Goal: Transaction & Acquisition: Purchase product/service

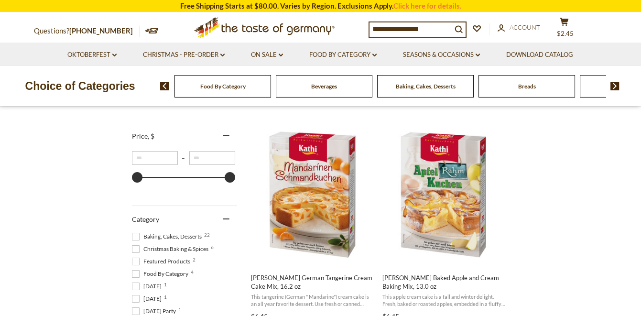
scroll to position [168, 0]
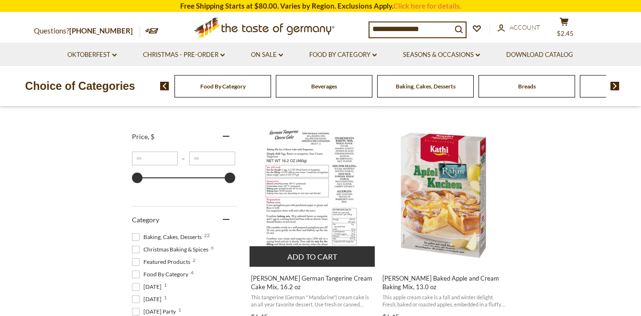
click at [324, 188] on img "Kathi German Tangerine Cream Cake Mix, 16.2 oz" at bounding box center [312, 194] width 103 height 143
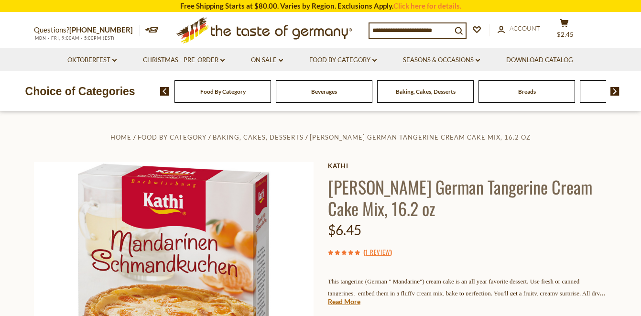
scroll to position [25, 0]
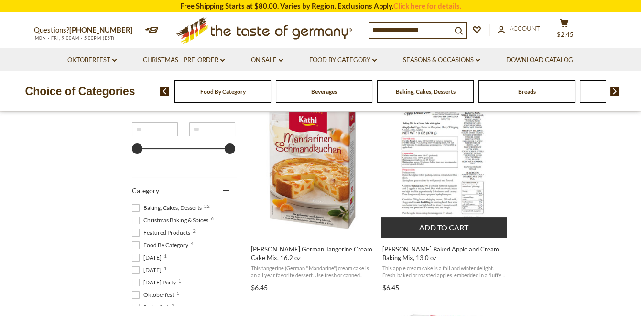
scroll to position [202, 0]
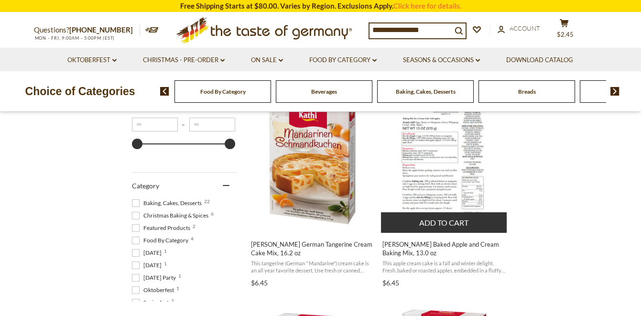
click at [448, 192] on img "Kathi Baked Apple and Cream Baking Mix, 13.0 oz" at bounding box center [444, 160] width 127 height 127
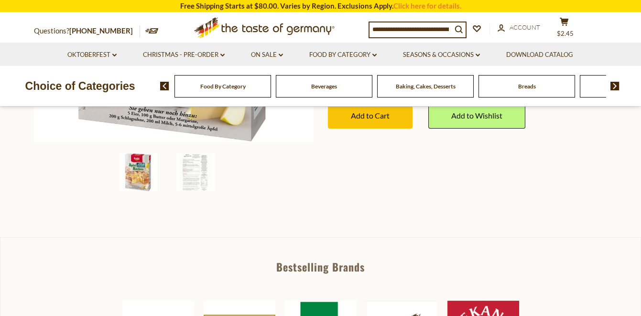
scroll to position [311, 0]
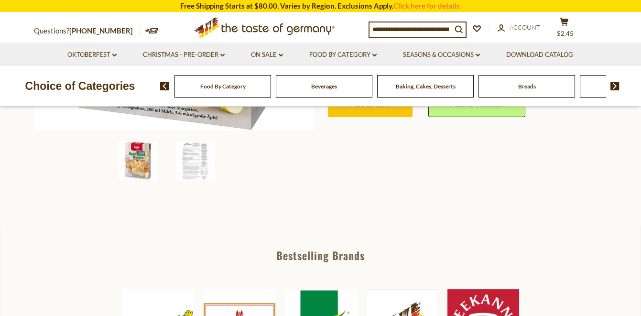
click at [207, 156] on img at bounding box center [195, 160] width 38 height 38
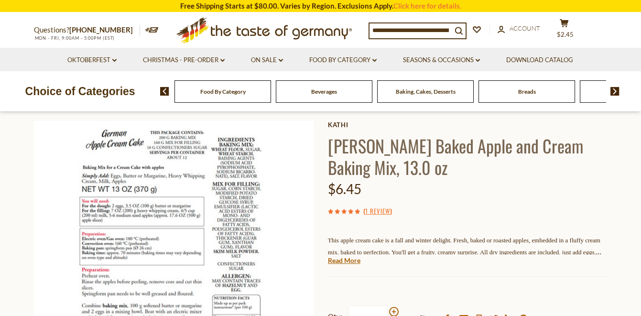
scroll to position [41, 0]
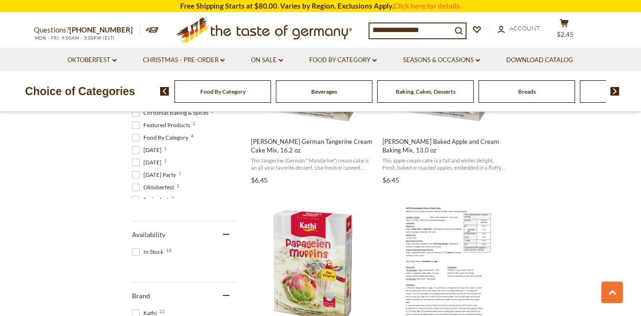
scroll to position [411, 0]
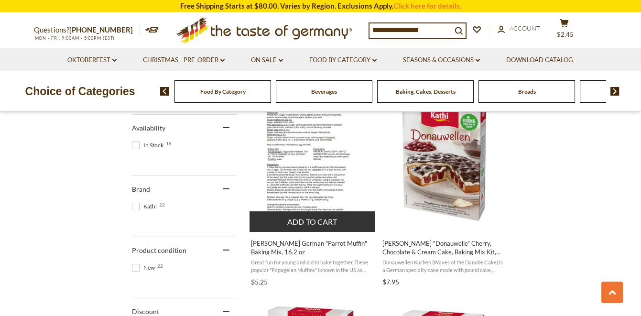
click at [320, 168] on img "Kathi German" at bounding box center [312, 159] width 101 height 143
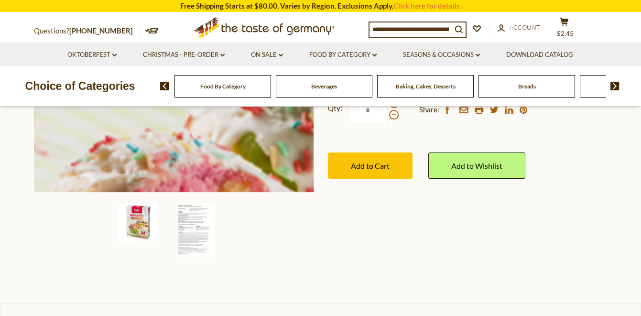
scroll to position [250, 0]
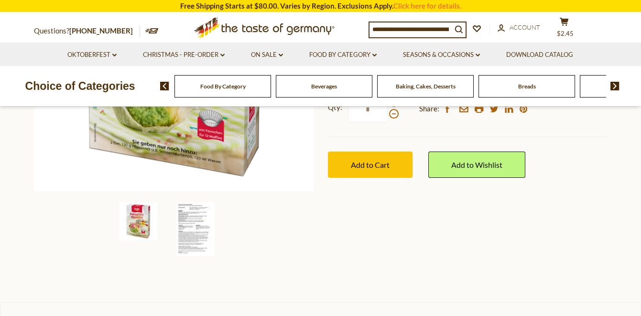
click at [182, 221] on img at bounding box center [195, 229] width 38 height 54
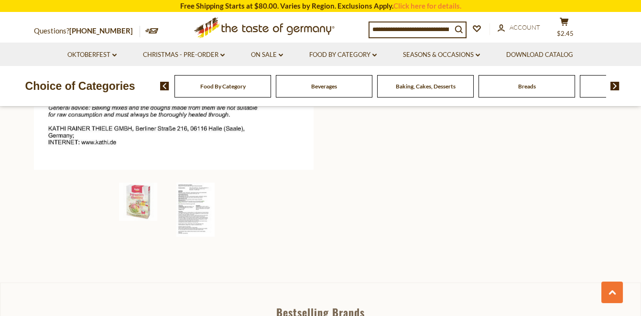
scroll to position [414, 0]
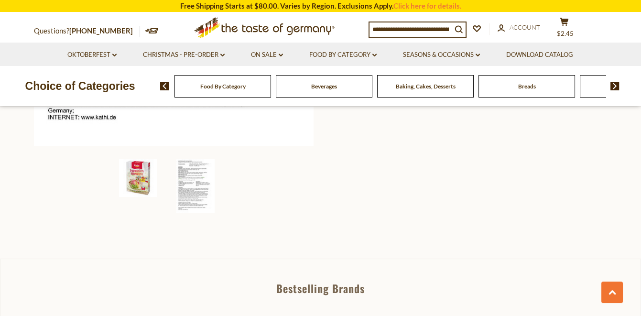
click at [136, 177] on img at bounding box center [138, 178] width 38 height 38
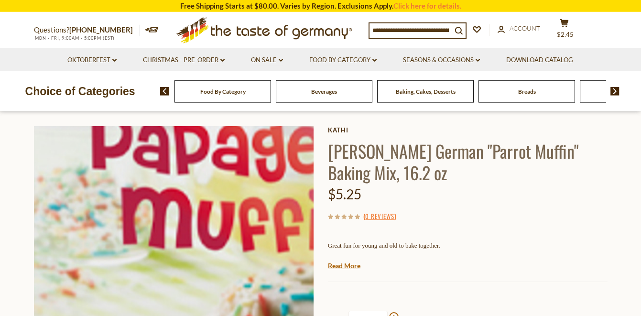
scroll to position [49, 0]
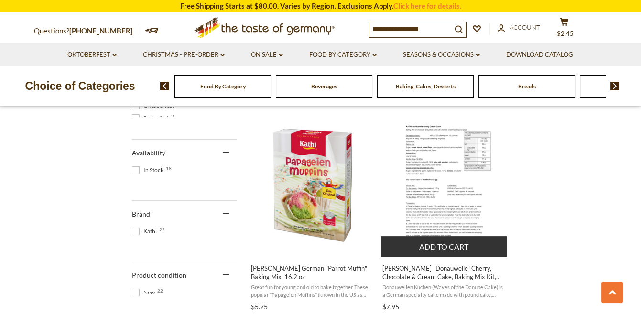
scroll to position [393, 0]
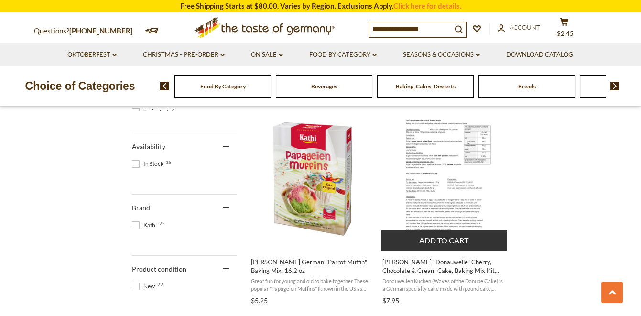
click at [441, 188] on img "Kathi" at bounding box center [444, 178] width 101 height 143
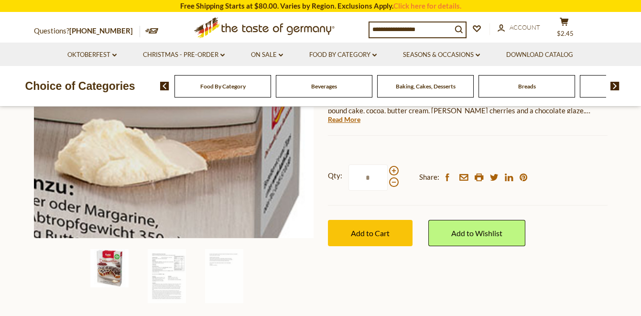
scroll to position [224, 0]
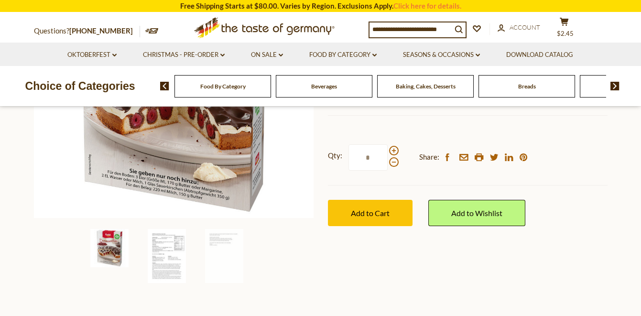
click at [183, 261] on img at bounding box center [167, 256] width 38 height 54
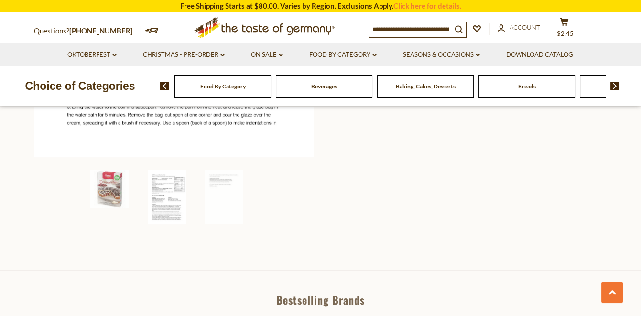
scroll to position [414, 0]
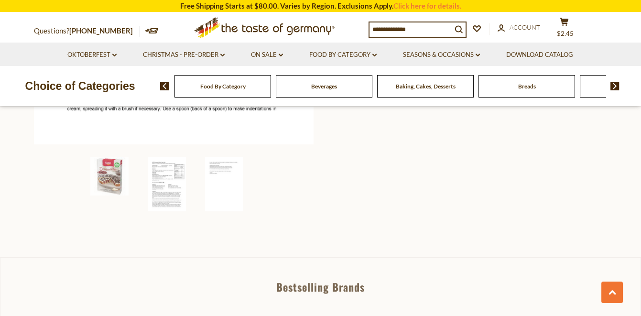
click at [223, 186] on img at bounding box center [224, 184] width 38 height 54
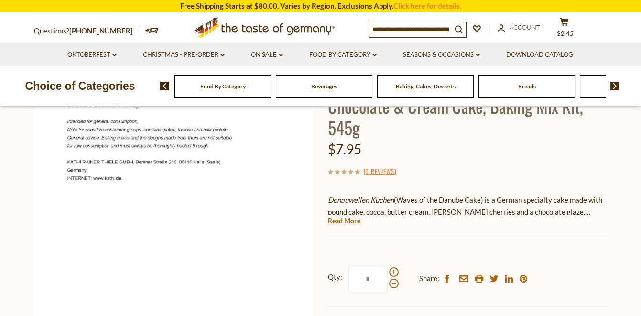
scroll to position [0, 0]
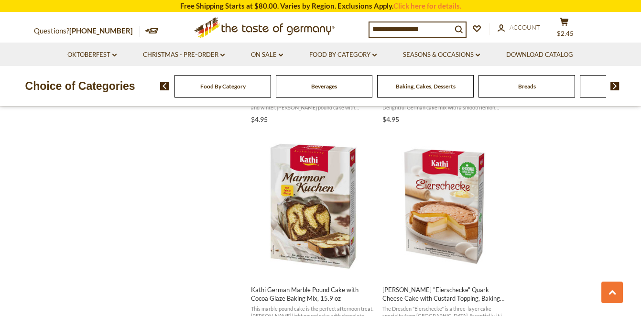
scroll to position [825, 0]
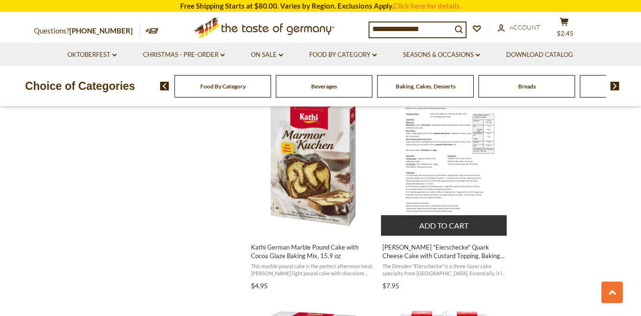
click at [435, 205] on img "Kathi" at bounding box center [444, 163] width 101 height 143
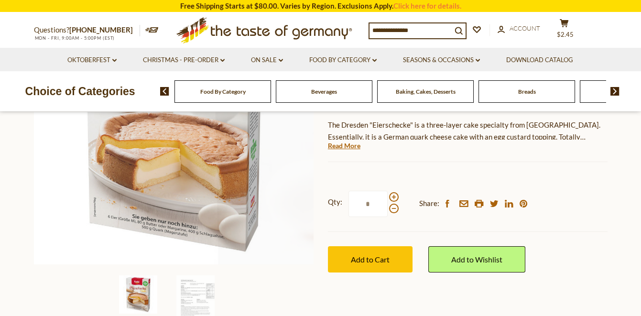
scroll to position [177, 0]
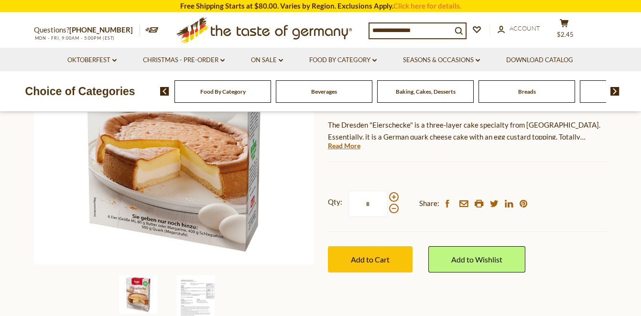
click at [191, 284] on img at bounding box center [195, 302] width 38 height 54
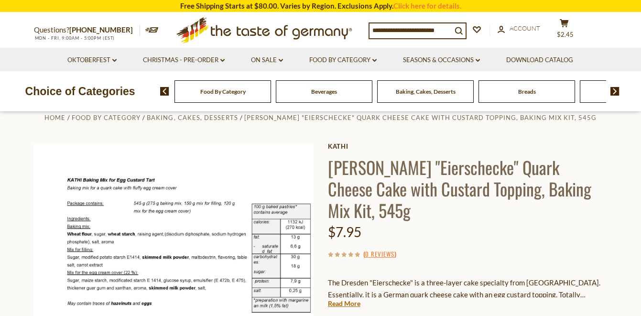
scroll to position [17, 0]
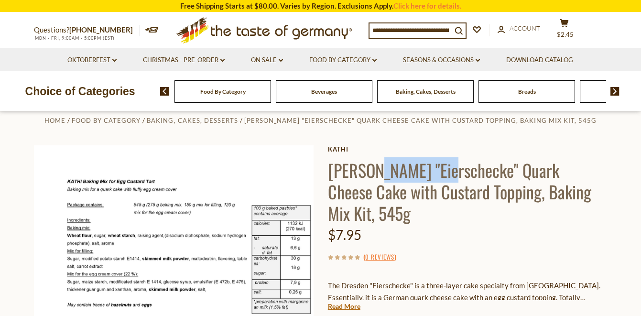
drag, startPoint x: 369, startPoint y: 171, endPoint x: 440, endPoint y: 174, distance: 71.3
click at [440, 174] on h1 "[PERSON_NAME] "Eierschecke" Quark Cheese Cake with Custard Topping, Baking Mix …" at bounding box center [467, 191] width 279 height 64
copy h1 "Eierschecke"
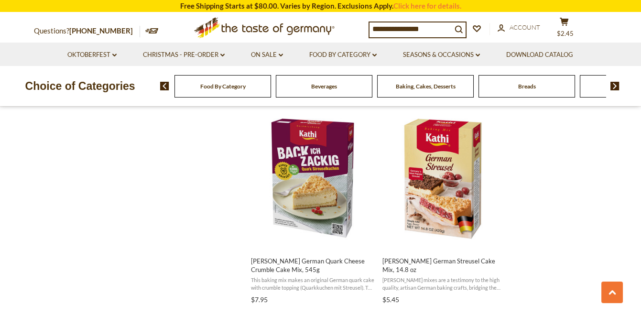
scroll to position [1241, 0]
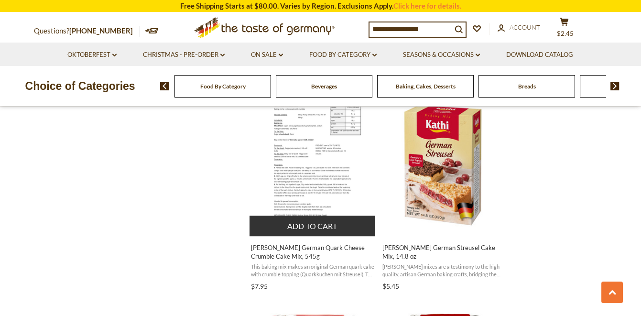
click at [329, 174] on img "Kathi German Quark Cheese Crumble Cake Mix, 545g" at bounding box center [312, 164] width 101 height 143
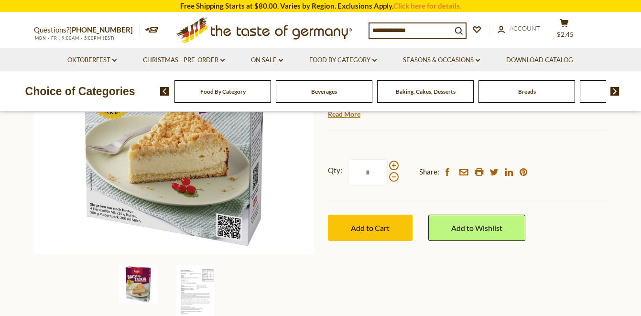
scroll to position [187, 0]
click at [191, 281] on img at bounding box center [195, 292] width 38 height 54
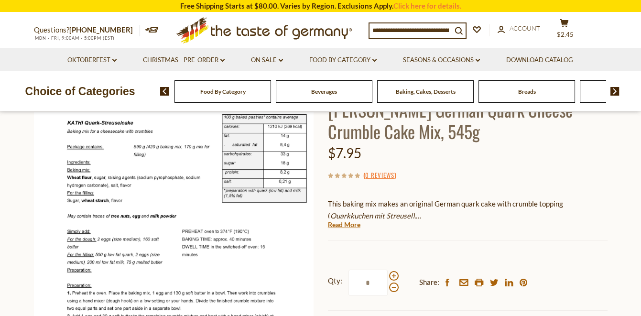
scroll to position [395, 0]
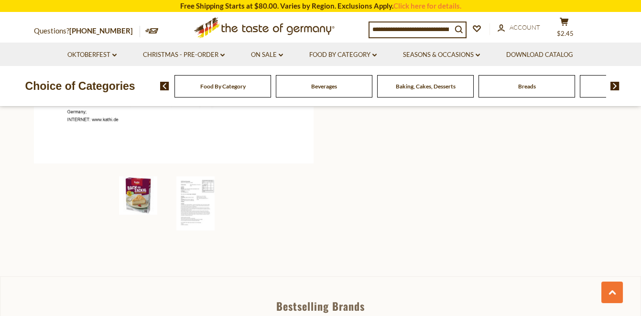
click at [140, 191] on img at bounding box center [138, 195] width 38 height 38
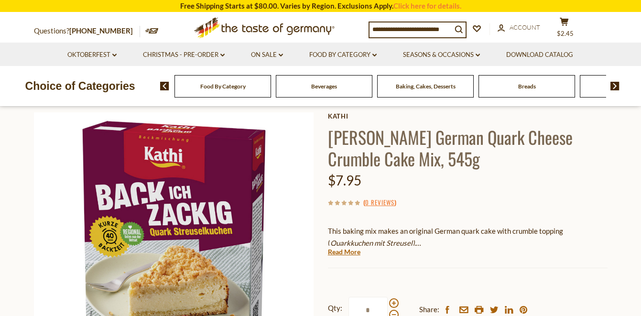
scroll to position [50, 0]
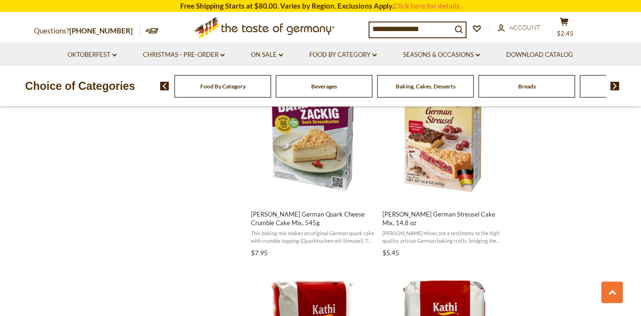
scroll to position [1276, 0]
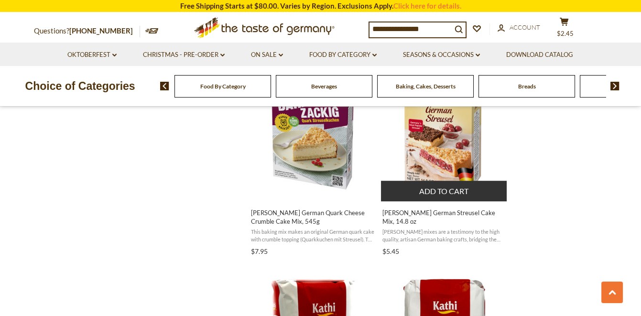
click at [457, 155] on img "Kathi German Streusel Cake Mix, 14.8 oz" at bounding box center [444, 129] width 127 height 127
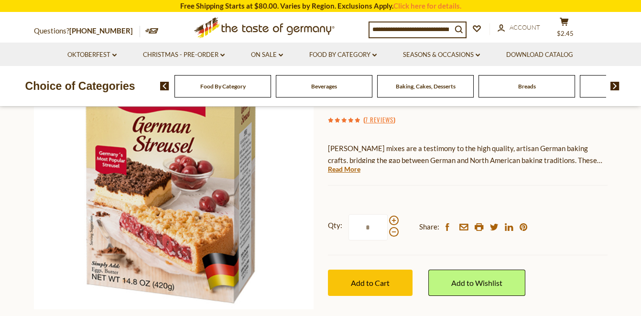
scroll to position [141, 0]
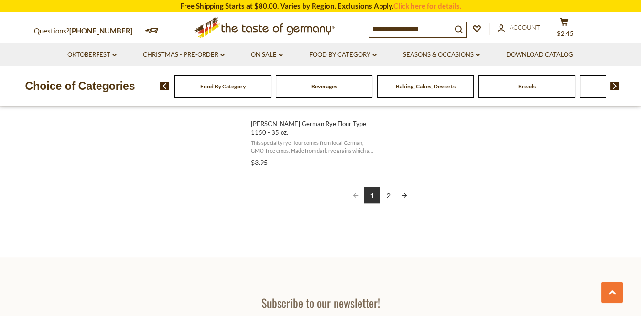
click at [388, 187] on link "2" at bounding box center [388, 195] width 16 height 16
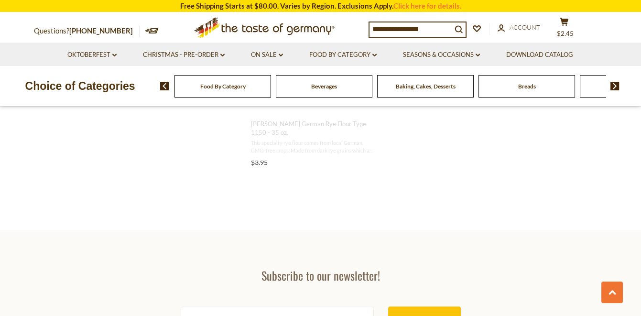
scroll to position [1520, 0]
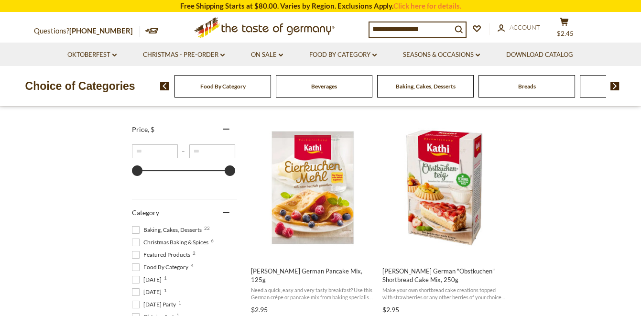
scroll to position [195, 0]
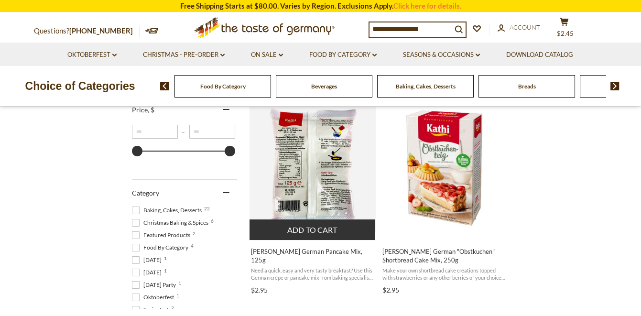
click at [333, 165] on img "Kathi German Pancake Mix, 125g" at bounding box center [312, 168] width 127 height 127
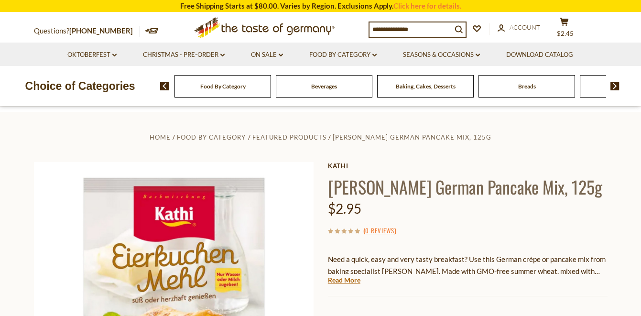
scroll to position [161, 0]
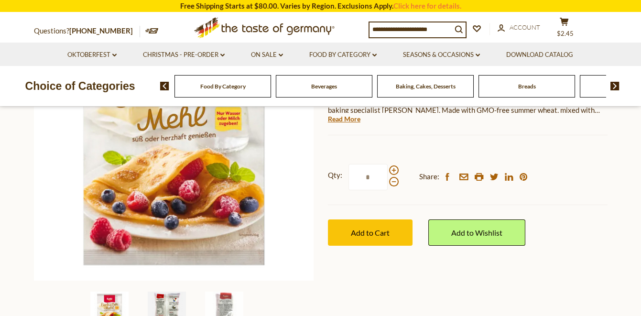
click at [174, 297] on img at bounding box center [167, 310] width 38 height 38
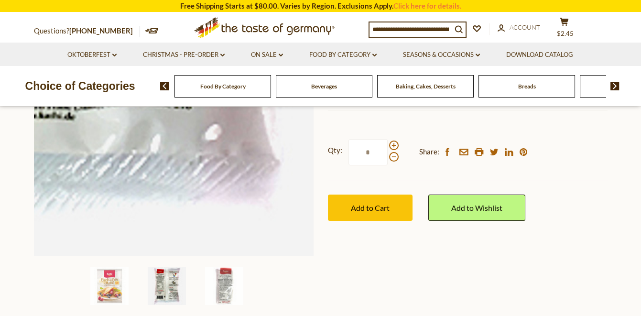
scroll to position [188, 0]
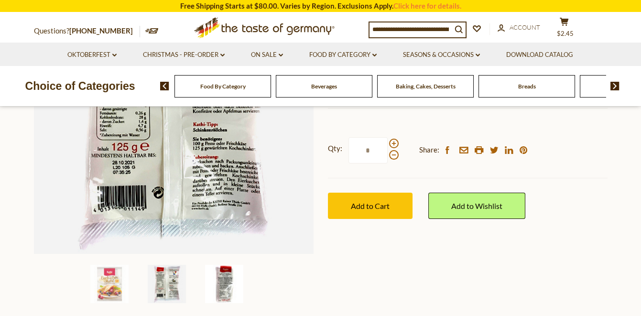
click at [230, 273] on img at bounding box center [224, 284] width 38 height 38
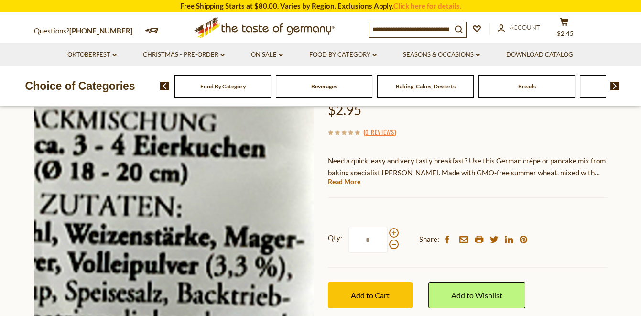
scroll to position [100, 0]
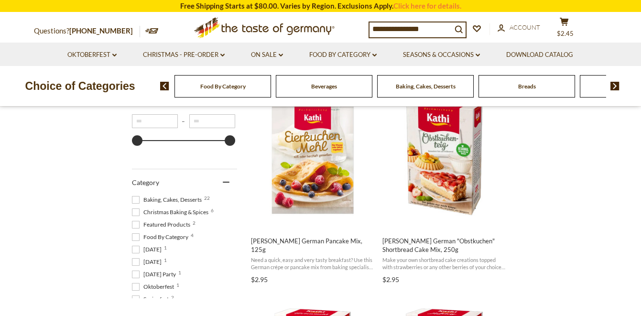
scroll to position [236, 0]
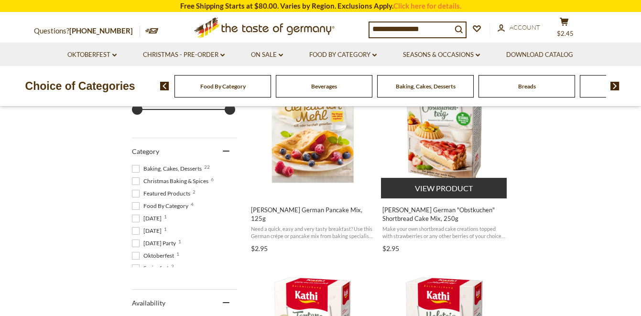
click at [440, 145] on img "Kathi German" at bounding box center [444, 126] width 127 height 127
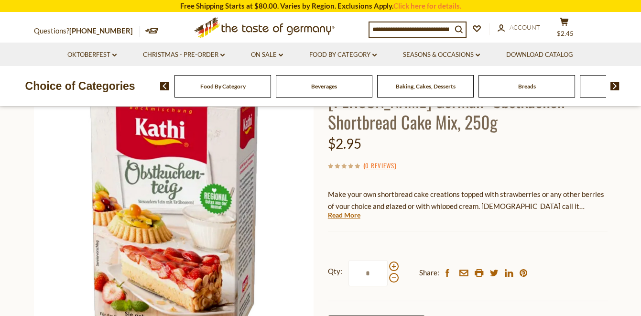
scroll to position [86, 0]
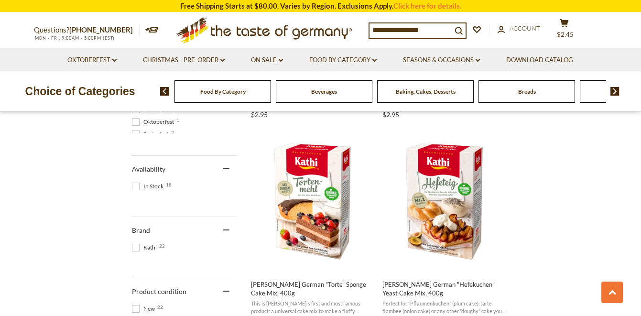
scroll to position [384, 0]
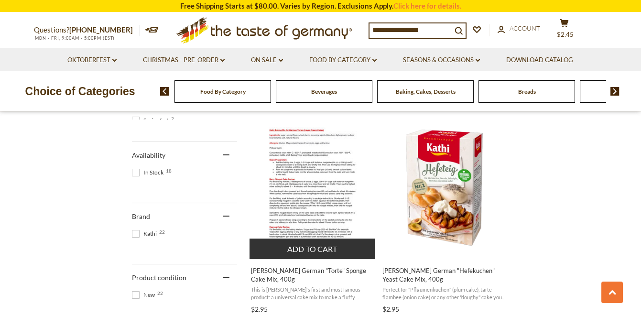
click at [318, 189] on img "Kathi German" at bounding box center [312, 187] width 111 height 143
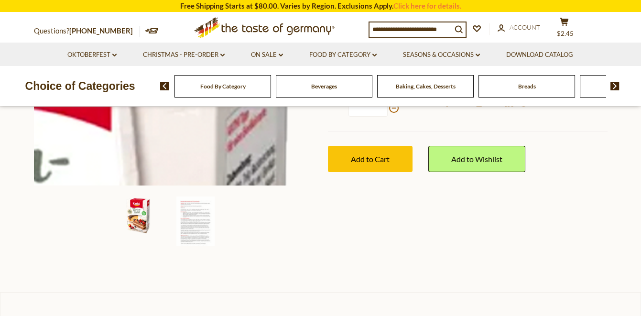
scroll to position [290, 0]
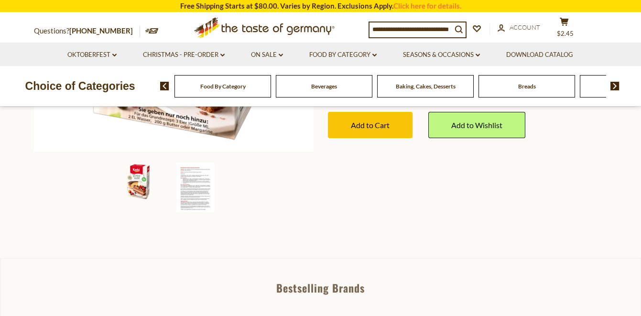
click at [193, 188] on img at bounding box center [195, 187] width 38 height 50
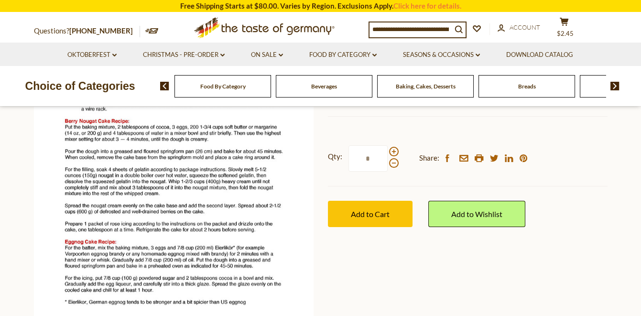
scroll to position [0, 0]
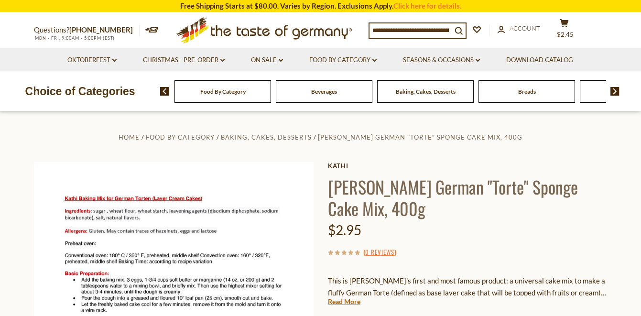
click at [407, 27] on input at bounding box center [410, 29] width 82 height 13
type input "***"
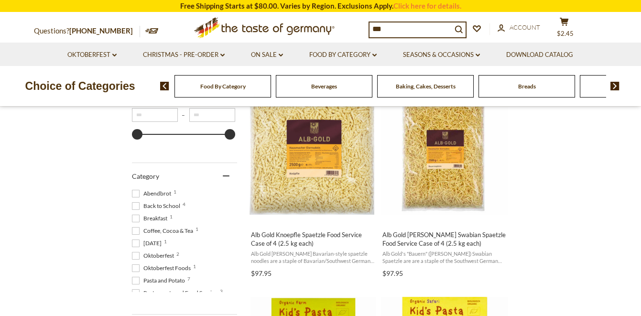
scroll to position [212, 0]
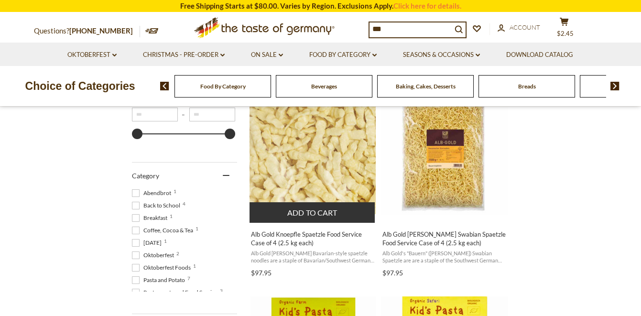
click at [305, 163] on img "Alb Gold Knoepfle Spaetzle Food Service Case of 4 (2.5 kg each)" at bounding box center [312, 150] width 127 height 127
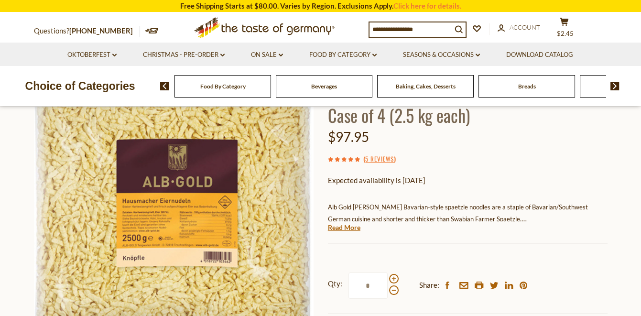
scroll to position [106, 0]
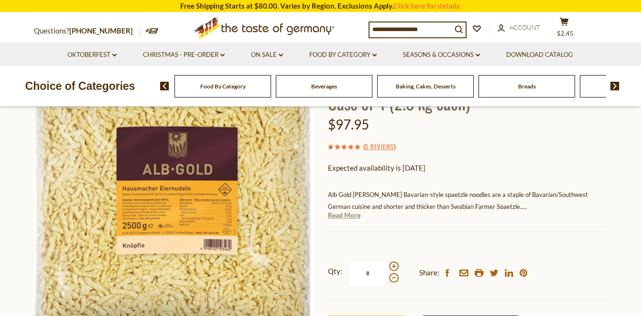
click at [353, 216] on link "Read More" at bounding box center [344, 215] width 32 height 10
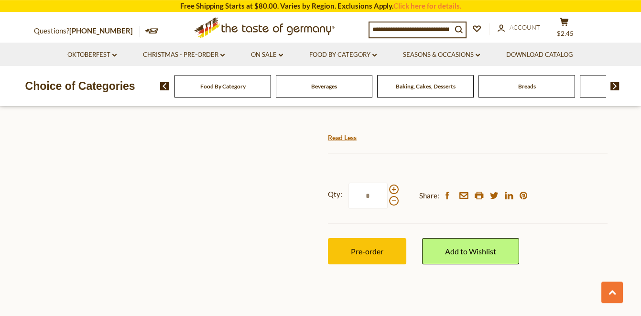
scroll to position [415, 0]
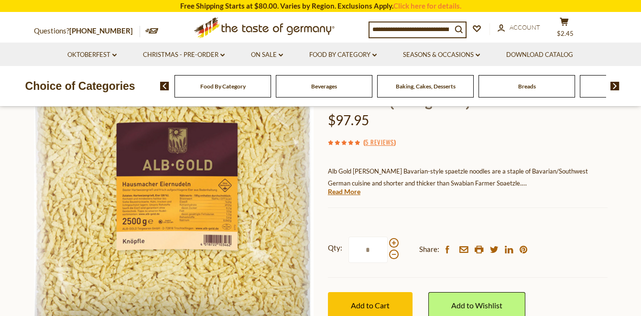
scroll to position [151, 0]
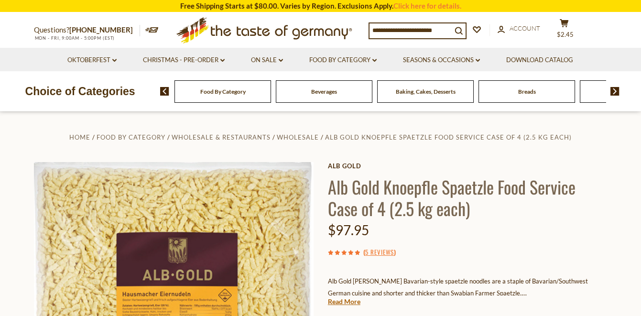
click at [372, 32] on input at bounding box center [410, 29] width 82 height 13
click at [409, 31] on input at bounding box center [410, 29] width 82 height 13
type input "*****"
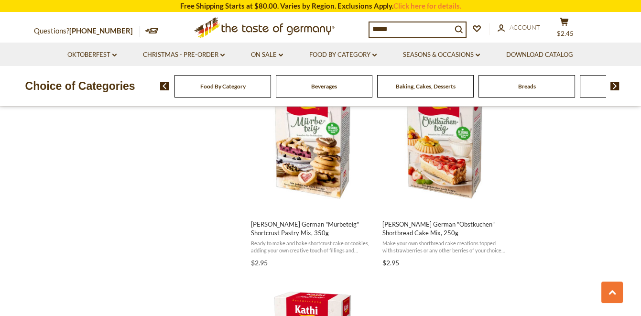
scroll to position [1476, 0]
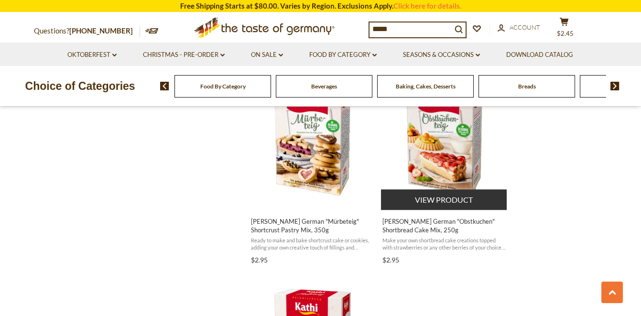
click at [452, 162] on img "Kathi German" at bounding box center [444, 138] width 127 height 127
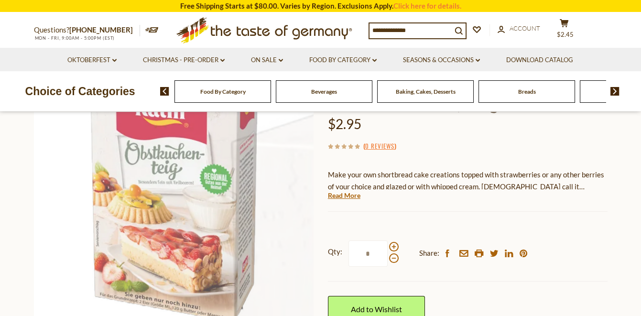
scroll to position [106, 0]
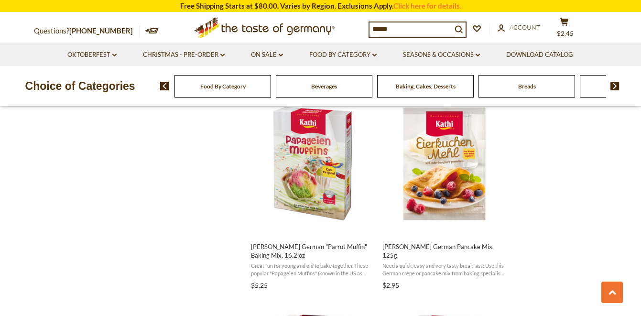
scroll to position [1238, 0]
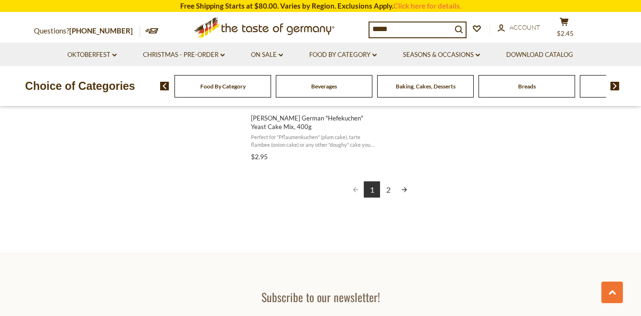
click at [389, 183] on link "2" at bounding box center [388, 189] width 16 height 16
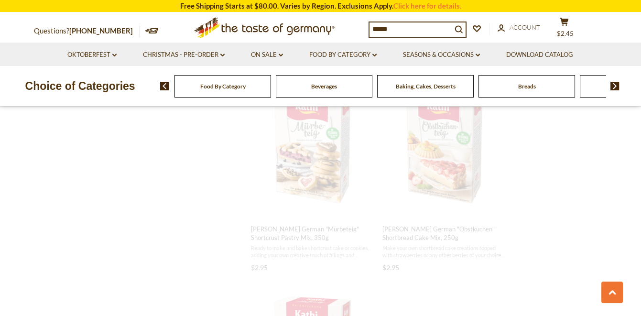
scroll to position [1054, 0]
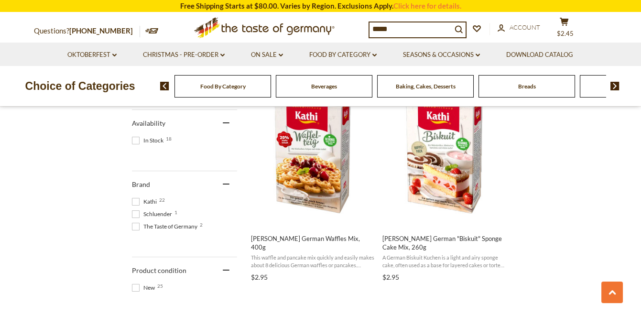
scroll to position [427, 0]
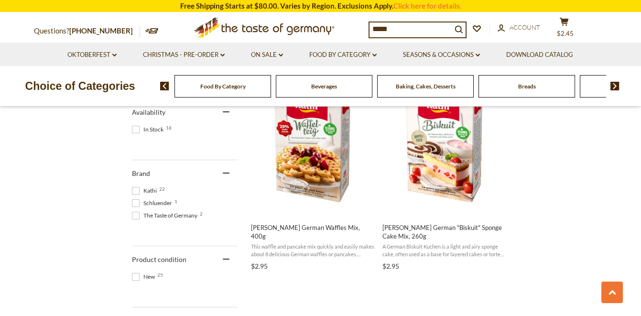
click at [395, 30] on input "*****" at bounding box center [410, 28] width 82 height 13
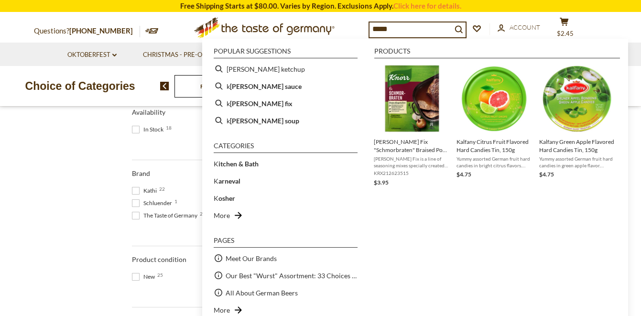
type input "******"
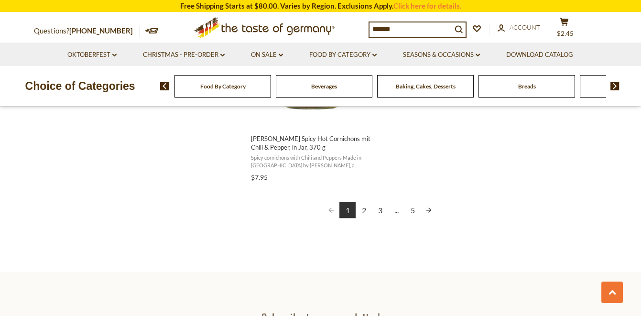
scroll to position [1779, 0]
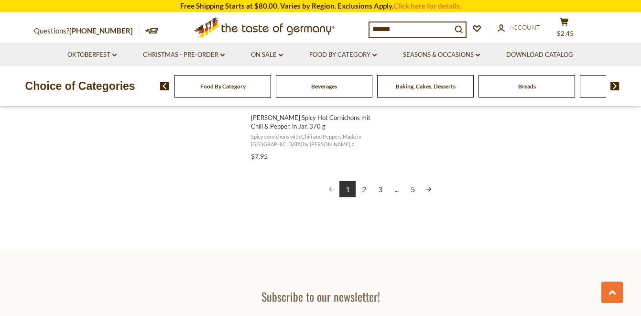
click at [366, 181] on link "2" at bounding box center [363, 189] width 16 height 16
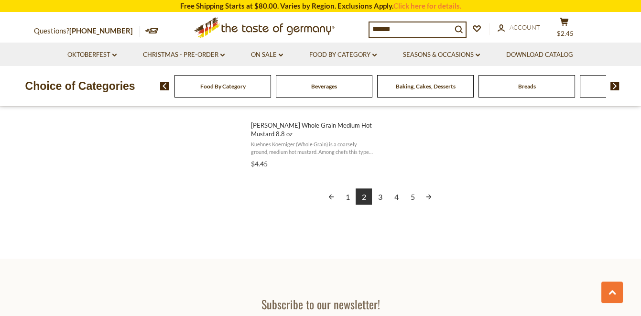
click at [380, 188] on link "3" at bounding box center [380, 196] width 16 height 16
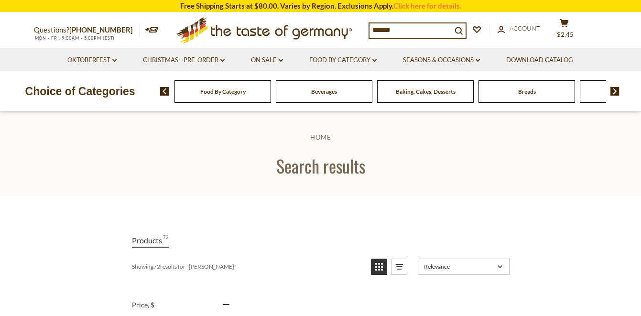
click at [421, 35] on input "******" at bounding box center [410, 29] width 82 height 13
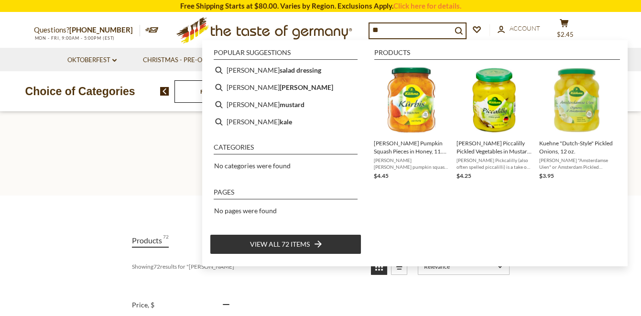
type input "*"
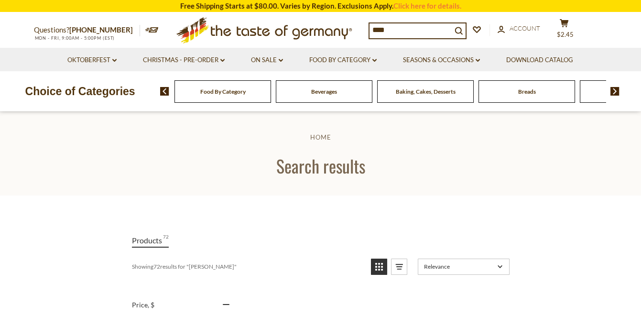
type input "*****"
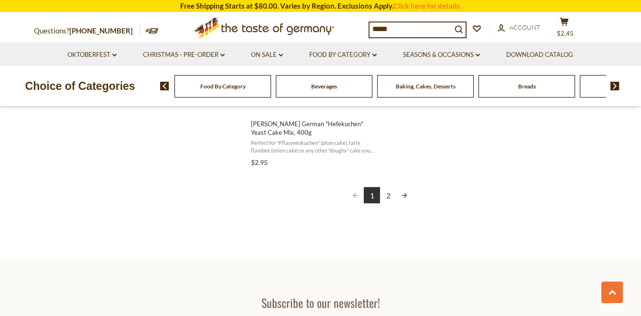
scroll to position [1780, 0]
click at [386, 190] on link "2" at bounding box center [388, 196] width 16 height 16
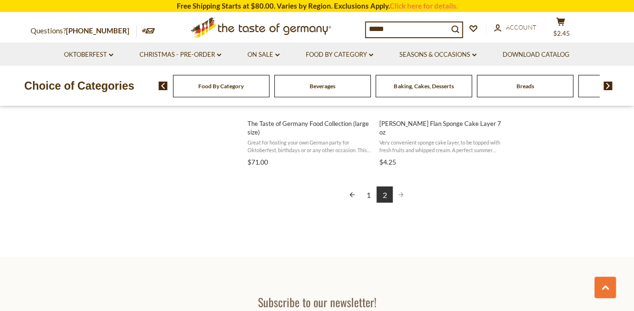
scroll to position [1160, 0]
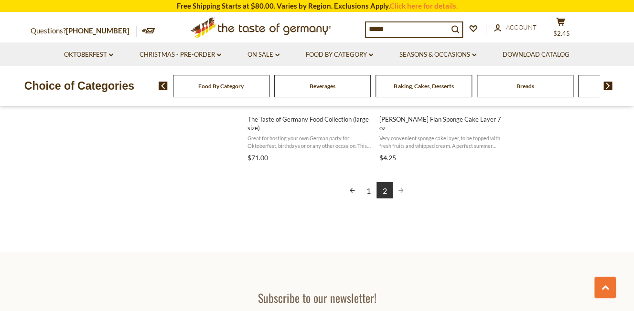
click at [366, 196] on link "1" at bounding box center [368, 191] width 16 height 16
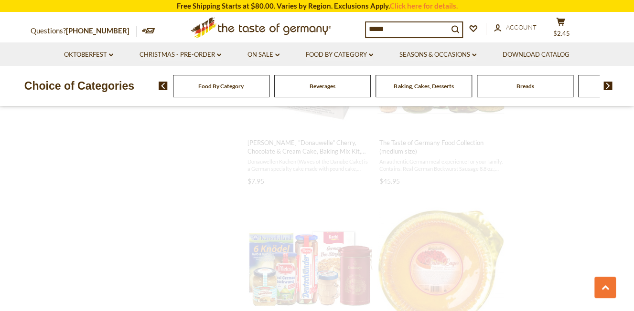
scroll to position [498, 0]
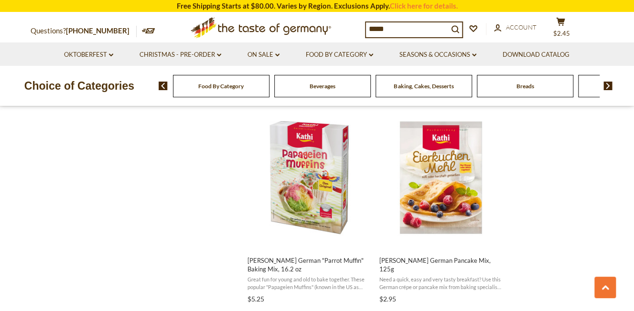
scroll to position [1228, 0]
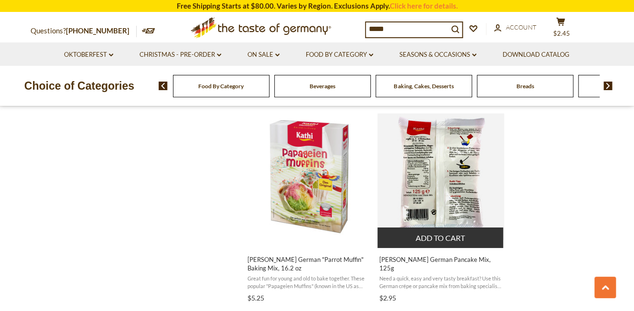
click at [453, 170] on img "Kathi German Pancake Mix, 125g" at bounding box center [440, 177] width 127 height 127
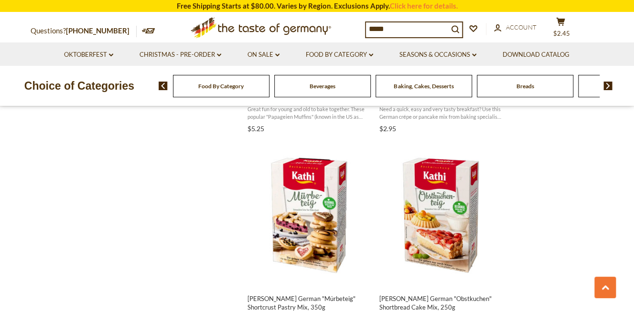
scroll to position [1420, 0]
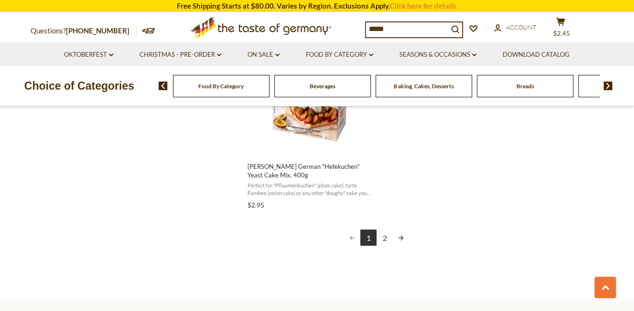
click at [382, 232] on link "2" at bounding box center [384, 238] width 16 height 16
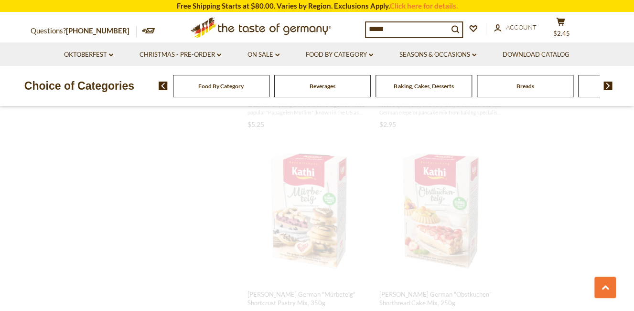
scroll to position [646, 0]
